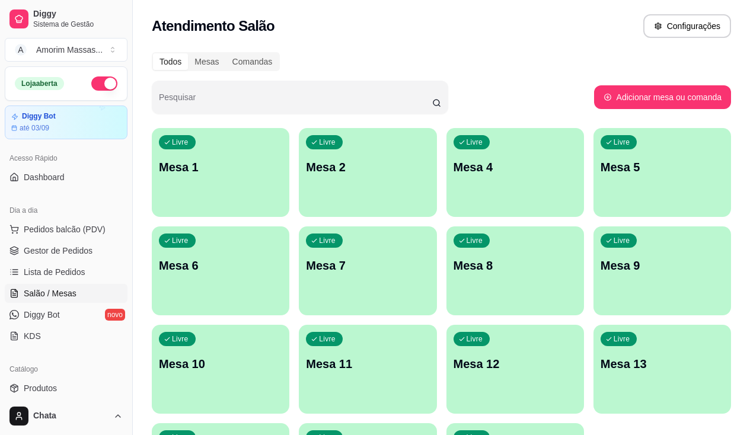
scroll to position [27, 0]
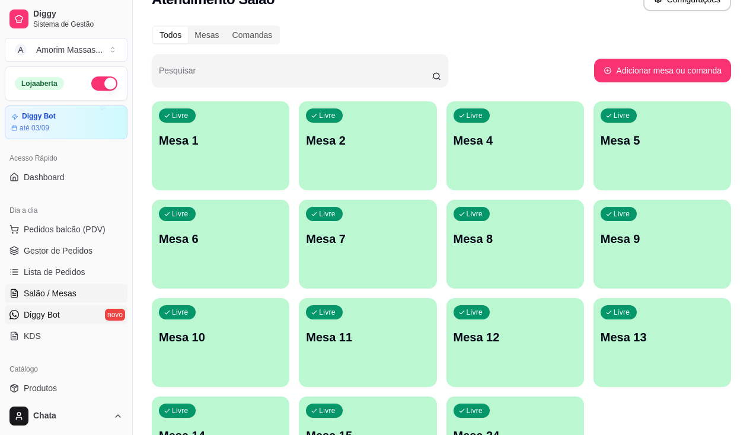
click at [74, 314] on link "Diggy Bot novo" at bounding box center [66, 315] width 123 height 19
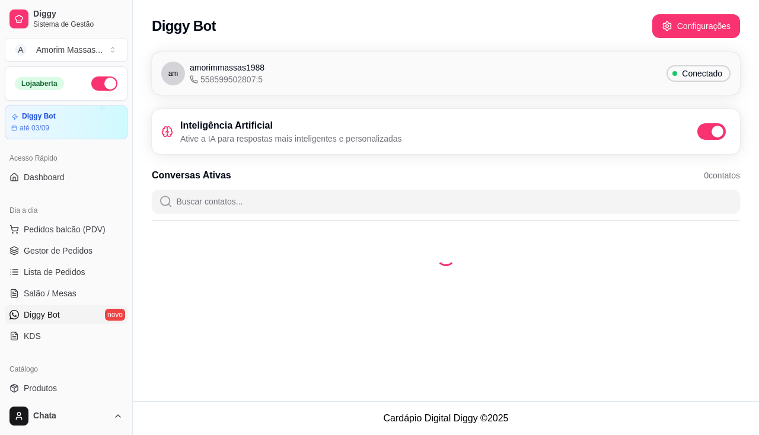
click at [62, 320] on link "Diggy Bot novo" at bounding box center [66, 315] width 123 height 19
click at [54, 326] on ul "Pedidos balcão (PDV) Gestor de Pedidos Lista de Pedidos Salão / Mesas Diggy Bot…" at bounding box center [66, 283] width 123 height 126
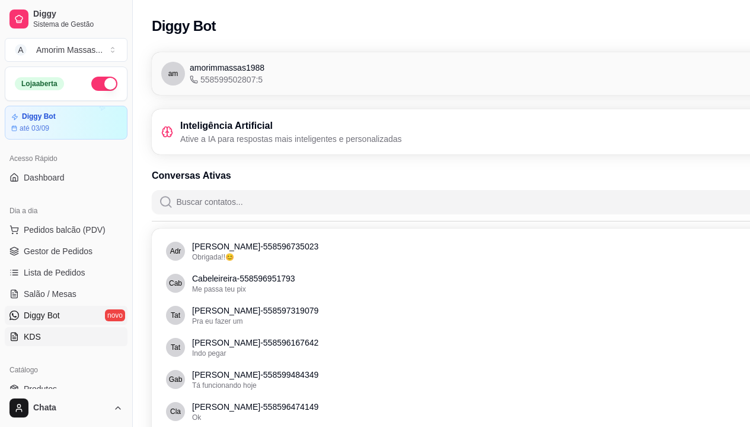
click at [43, 338] on link "KDS" at bounding box center [66, 336] width 123 height 19
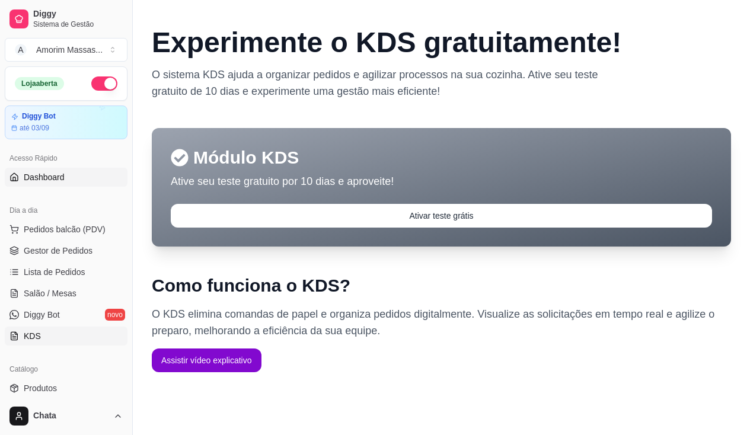
click at [70, 183] on link "Dashboard" at bounding box center [66, 177] width 123 height 19
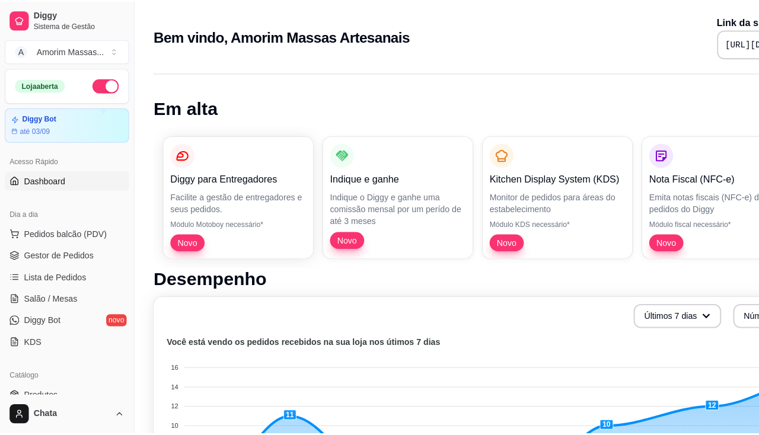
scroll to position [237, 0]
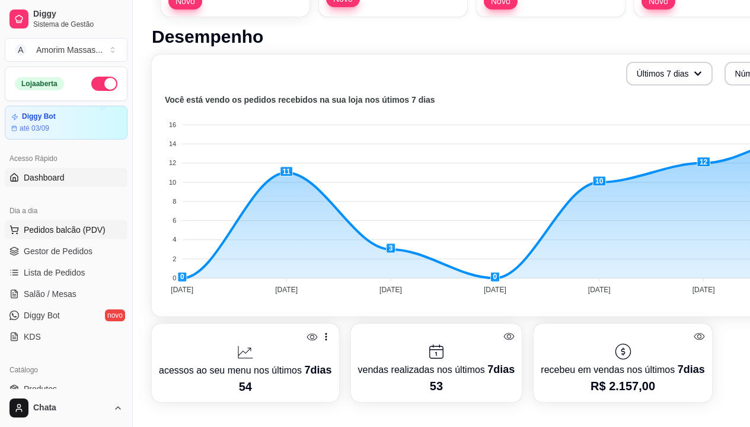
click at [72, 224] on span "Pedidos balcão (PDV)" at bounding box center [65, 230] width 82 height 12
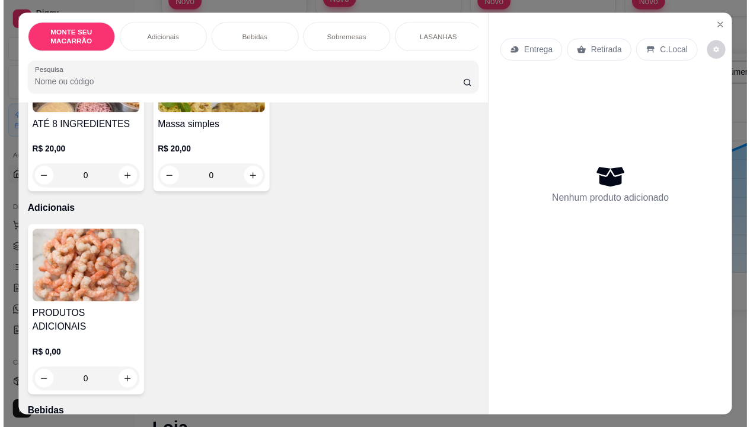
scroll to position [237, 0]
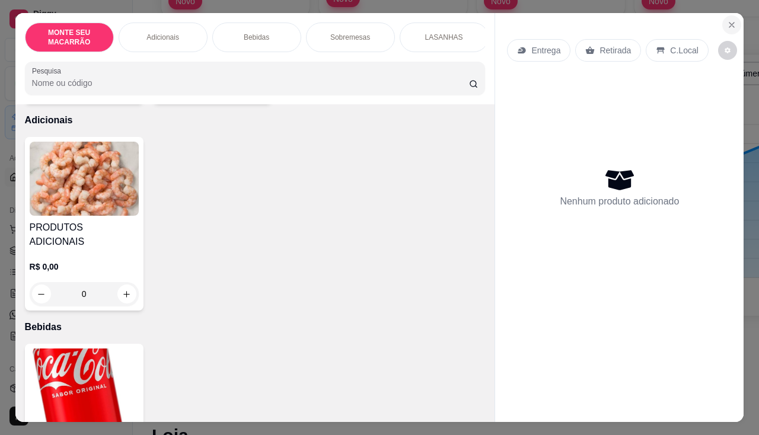
click at [727, 20] on icon "Close" at bounding box center [731, 24] width 9 height 9
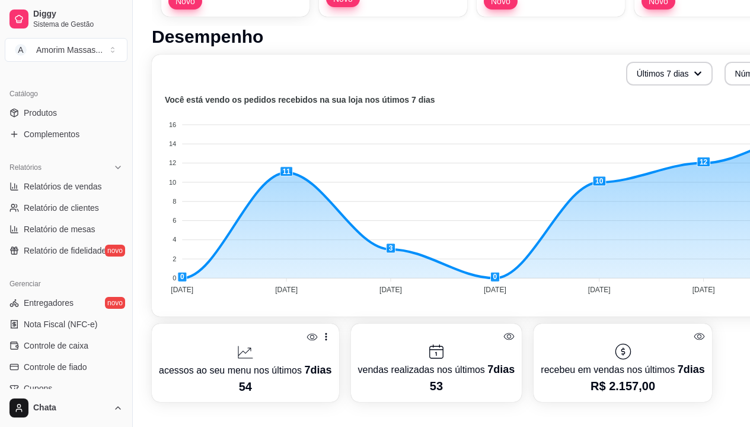
scroll to position [297, 0]
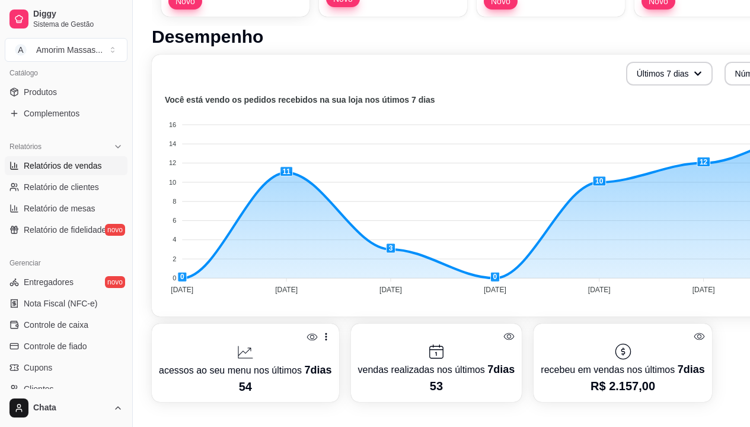
click at [66, 166] on span "Relatórios de vendas" at bounding box center [63, 166] width 78 height 12
select select "ALL"
select select "0"
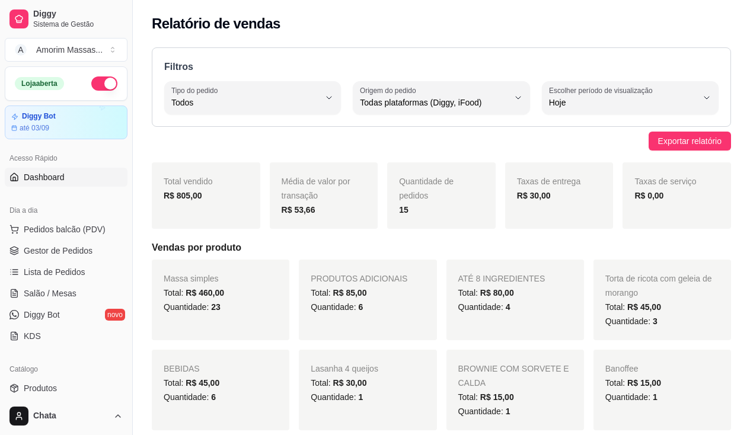
click at [65, 176] on link "Dashboard" at bounding box center [66, 177] width 123 height 19
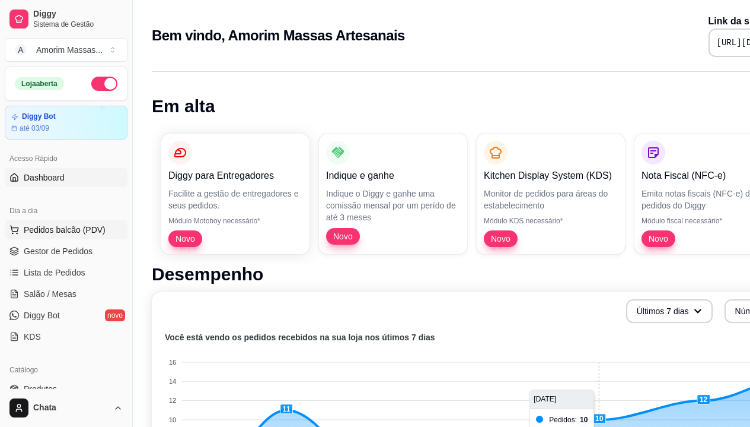
click at [86, 232] on span "Pedidos balcão (PDV)" at bounding box center [65, 230] width 82 height 12
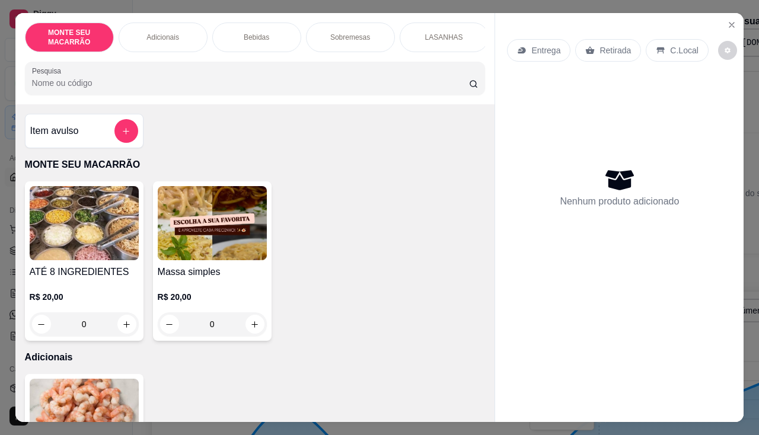
click at [255, 327] on div "0" at bounding box center [212, 325] width 109 height 24
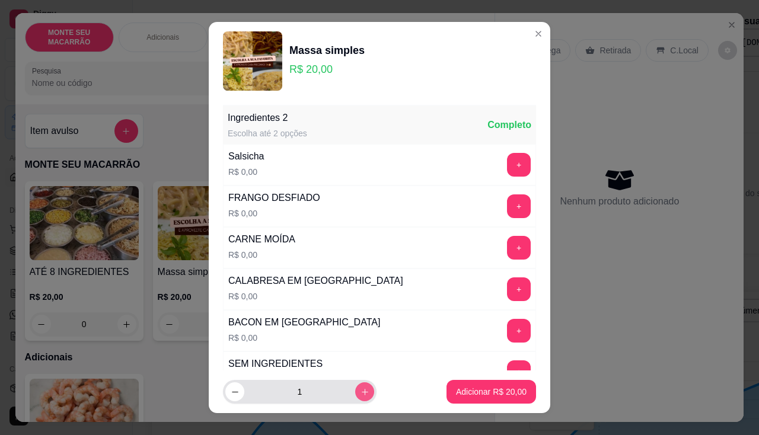
click at [355, 389] on button "increase-product-quantity" at bounding box center [364, 392] width 19 height 19
click at [355, 389] on button "increase-product-quantity" at bounding box center [364, 392] width 18 height 18
type input "3"
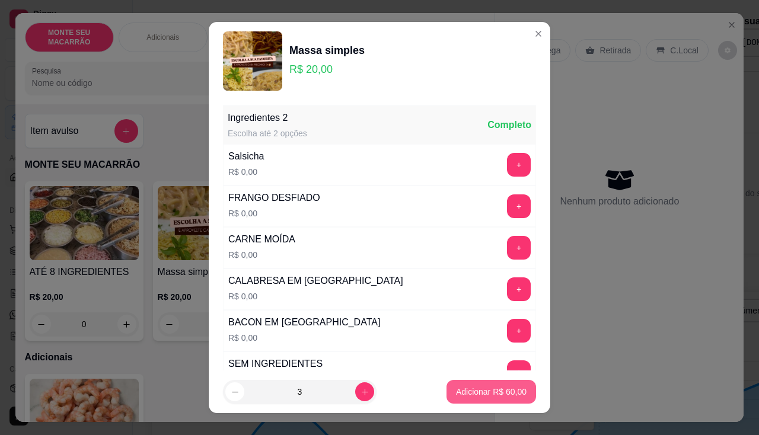
click at [456, 389] on p "Adicionar R$ 60,00" at bounding box center [491, 392] width 71 height 12
type input "3"
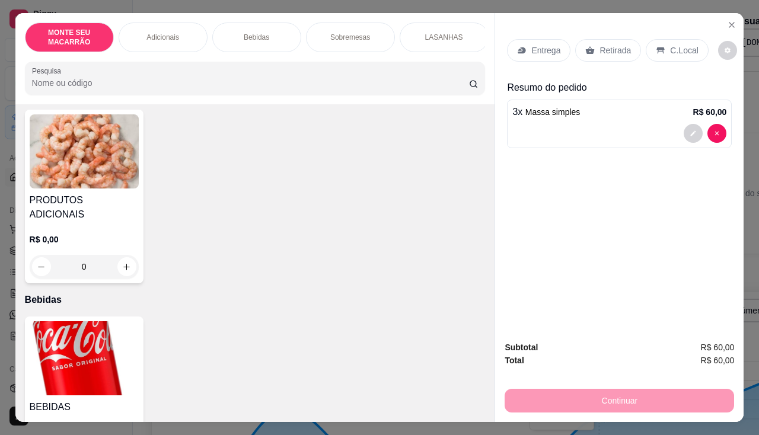
scroll to position [356, 0]
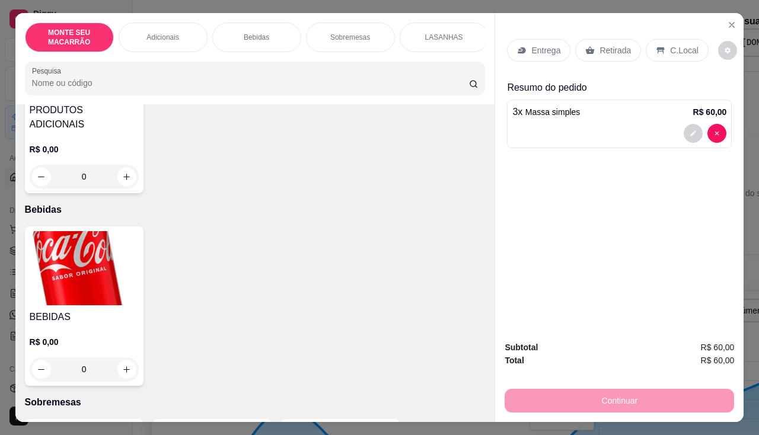
click at [61, 259] on img at bounding box center [84, 268] width 109 height 74
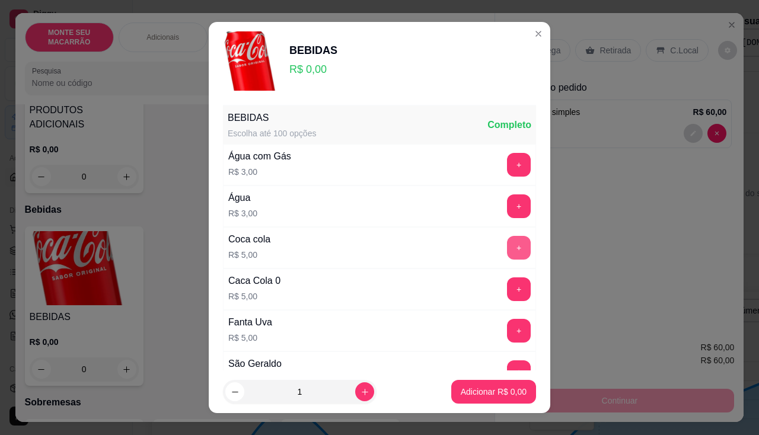
click at [507, 245] on button "+" at bounding box center [519, 248] width 24 height 24
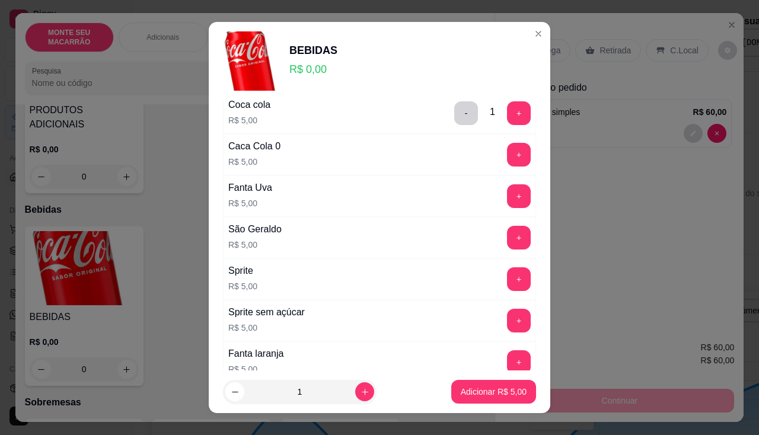
scroll to position [178, 0]
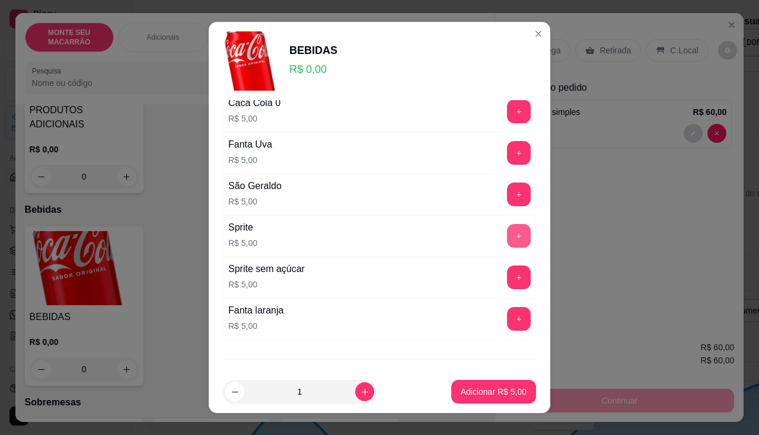
click at [507, 229] on button "+" at bounding box center [519, 236] width 24 height 24
click at [469, 390] on p "Adicionar R$ 10,00" at bounding box center [491, 392] width 71 height 12
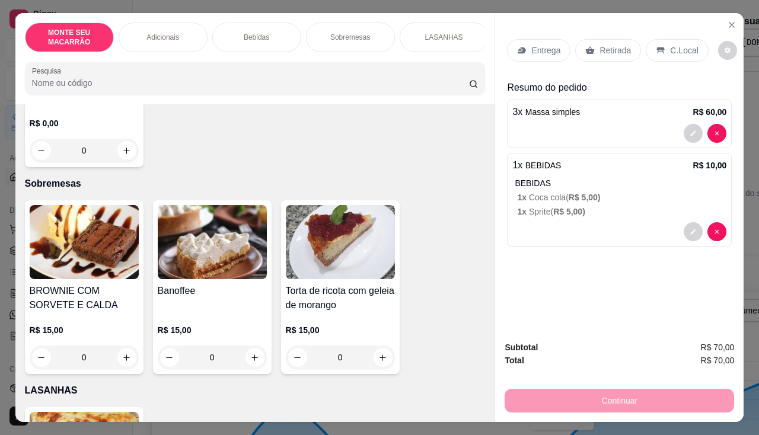
scroll to position [593, 0]
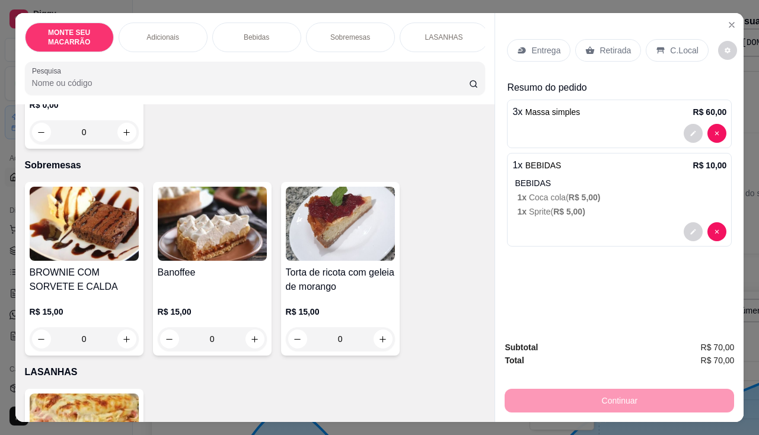
click at [361, 212] on img at bounding box center [340, 224] width 109 height 74
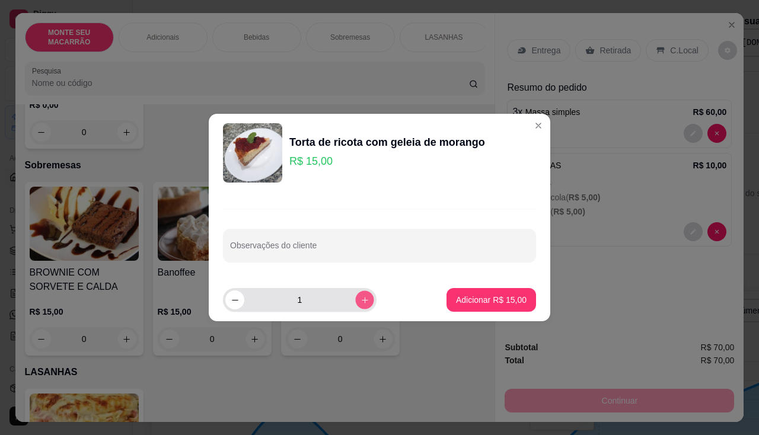
click at [361, 300] on icon "increase-product-quantity" at bounding box center [365, 300] width 9 height 9
type input "2"
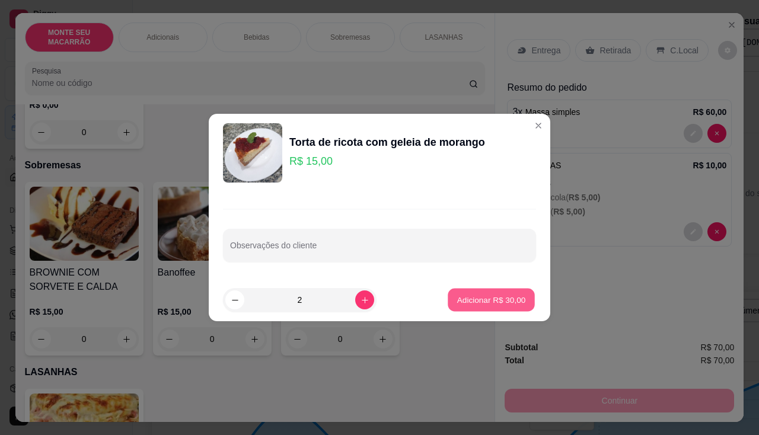
click at [502, 298] on p "Adicionar R$ 30,00" at bounding box center [491, 299] width 69 height 11
type input "2"
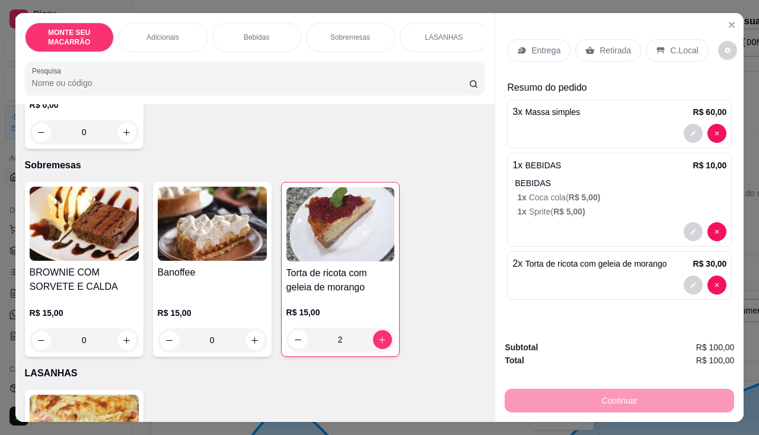
click at [670, 44] on p "C.Local" at bounding box center [684, 50] width 28 height 12
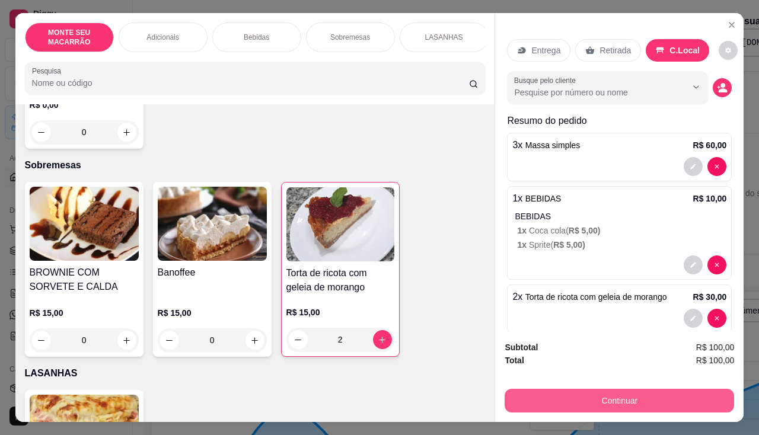
click at [588, 389] on button "Continuar" at bounding box center [620, 401] width 230 height 24
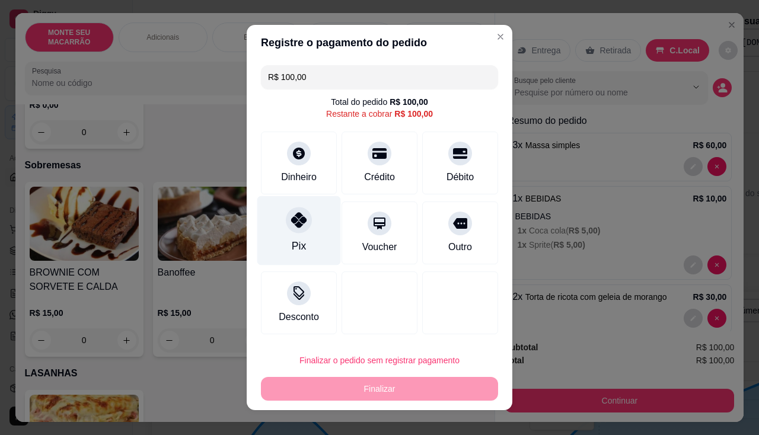
click at [288, 231] on div at bounding box center [299, 220] width 26 height 26
type input "R$ 0,00"
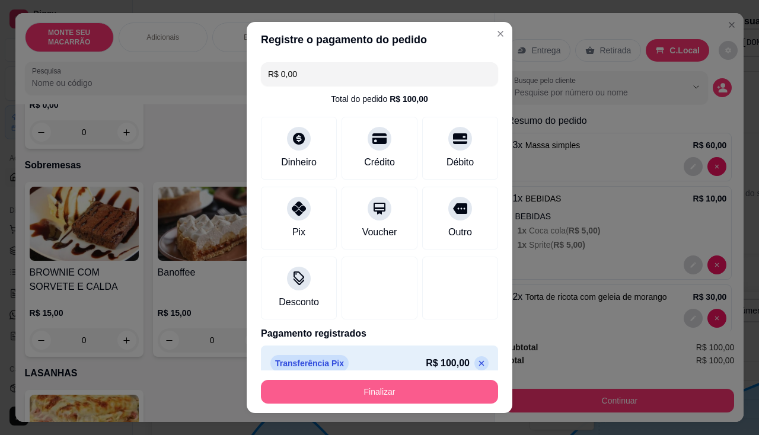
click at [395, 392] on button "Finalizar" at bounding box center [379, 392] width 237 height 24
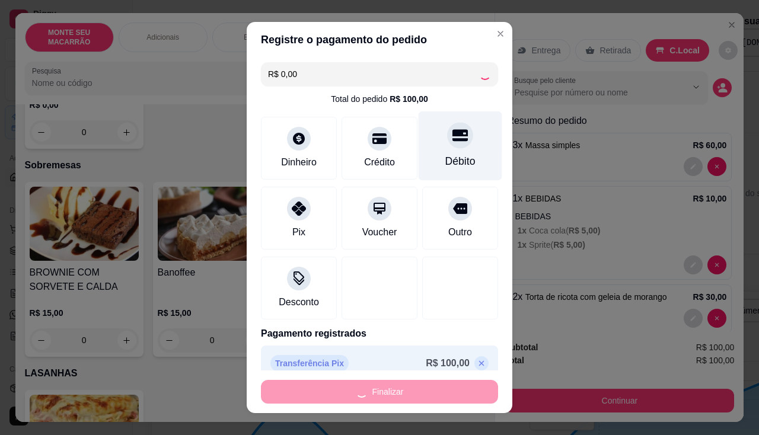
type input "0"
type input "-R$ 100,00"
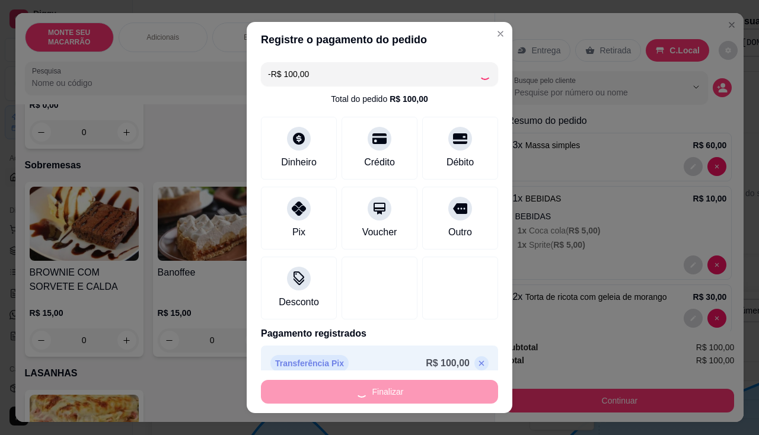
scroll to position [592, 0]
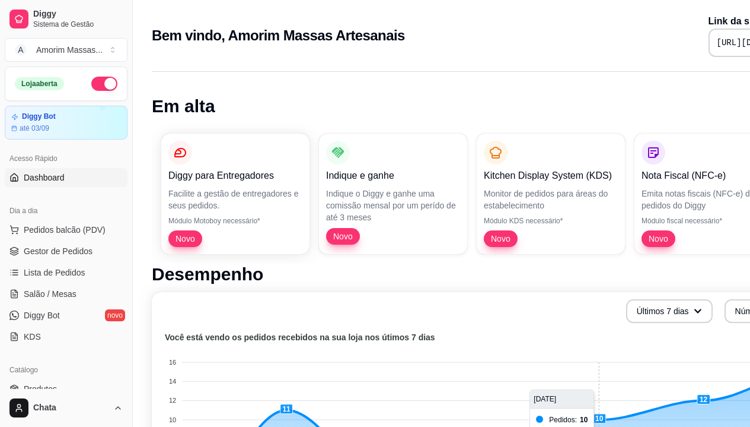
click at [494, 23] on div "Bem vindo, Amorim Massas Artesanais Link da sua loja [URL][DOMAIN_NAME]" at bounding box center [495, 35] width 687 height 43
click at [81, 227] on span "Pedidos balcão (PDV)" at bounding box center [65, 230] width 82 height 12
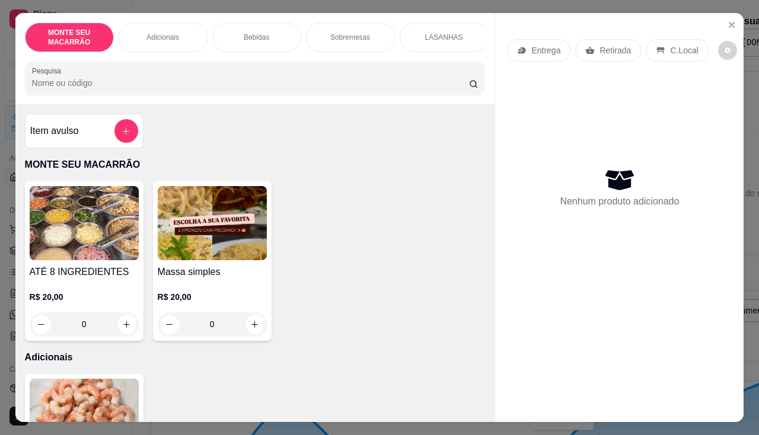
click at [259, 330] on div "0" at bounding box center [212, 325] width 109 height 24
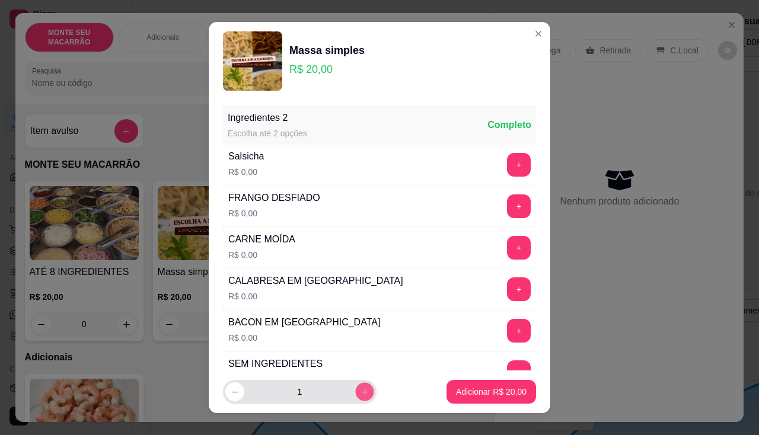
click at [361, 396] on icon "increase-product-quantity" at bounding box center [365, 392] width 9 height 9
type input "2"
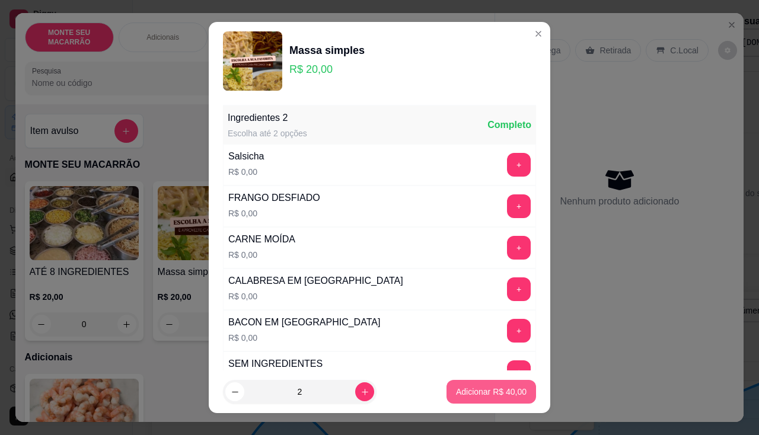
click at [483, 395] on p "Adicionar R$ 40,00" at bounding box center [491, 392] width 71 height 12
type input "2"
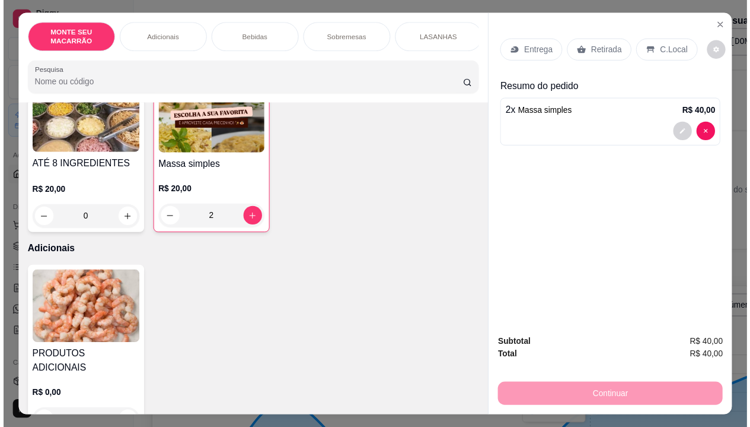
scroll to position [237, 0]
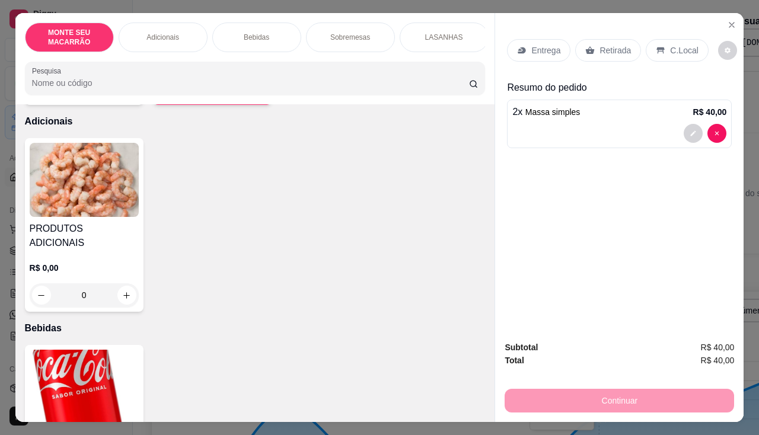
click at [77, 363] on img at bounding box center [84, 387] width 109 height 74
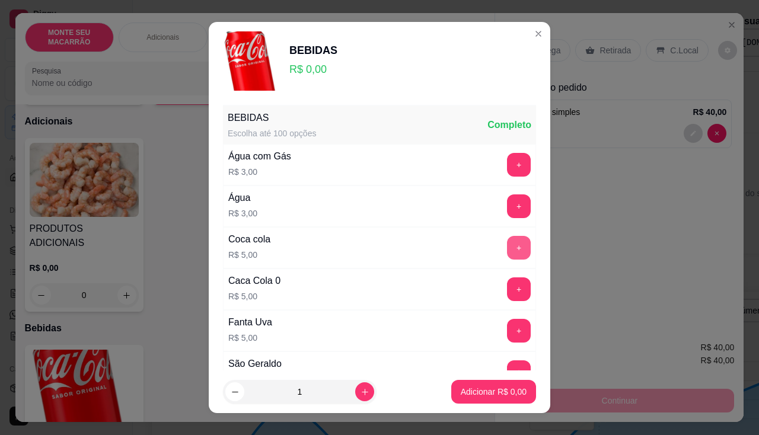
click at [507, 252] on button "+" at bounding box center [519, 248] width 24 height 24
click at [476, 407] on footer "1 Adicionar R$ 5,00" at bounding box center [380, 392] width 342 height 43
click at [470, 390] on p "Adicionar R$ 5,00" at bounding box center [494, 392] width 64 height 11
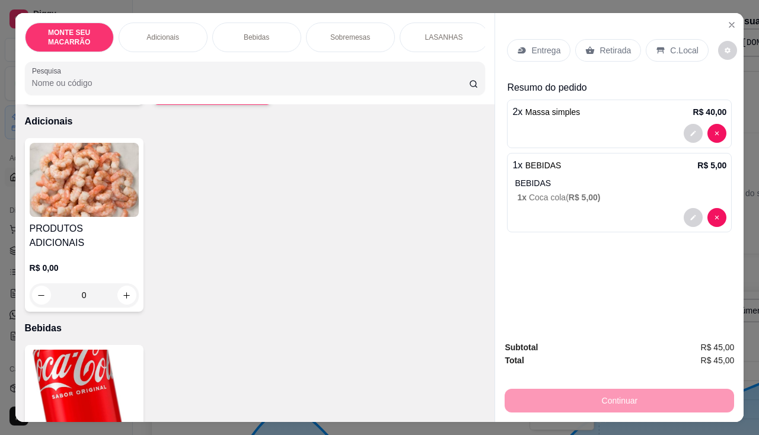
click at [680, 44] on p "C.Local" at bounding box center [684, 50] width 28 height 12
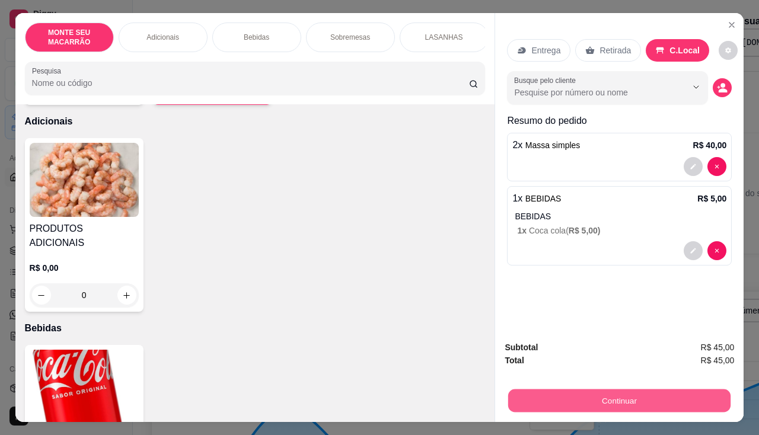
click at [622, 390] on button "Continuar" at bounding box center [619, 401] width 222 height 23
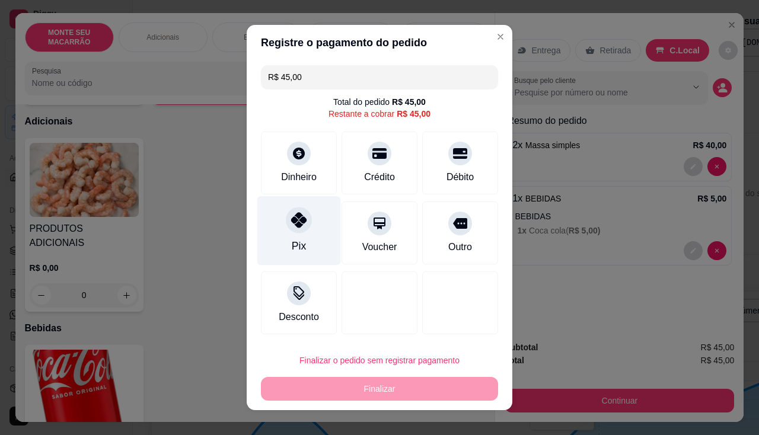
click at [288, 231] on div at bounding box center [299, 220] width 26 height 26
type input "R$ 0,00"
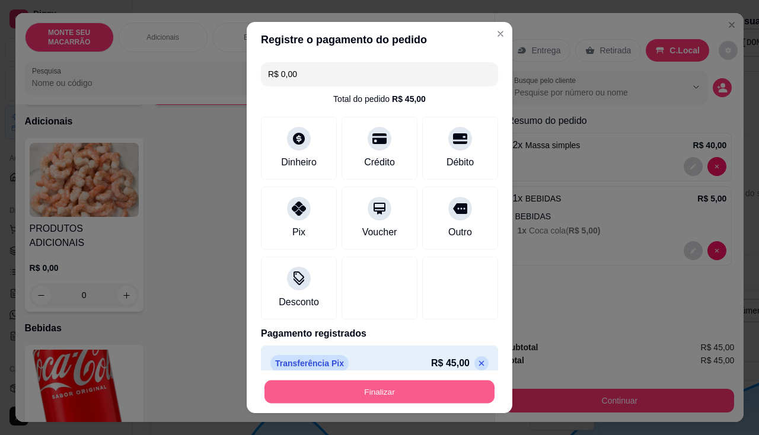
click at [394, 389] on button "Finalizar" at bounding box center [380, 392] width 230 height 23
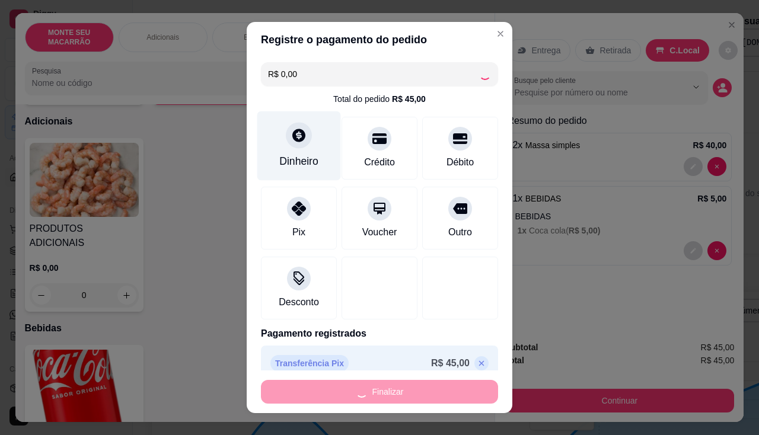
type input "0"
type input "-R$ 45,00"
